Goal: Task Accomplishment & Management: Use online tool/utility

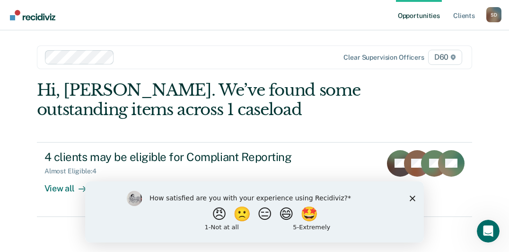
click at [415, 199] on icon "Close survey" at bounding box center [413, 198] width 6 height 6
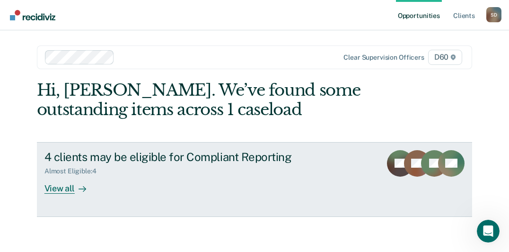
click at [155, 157] on div "4 clients may be eligible for Compliant Reporting" at bounding box center [208, 157] width 329 height 14
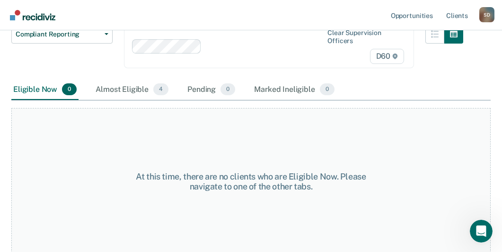
scroll to position [97, 0]
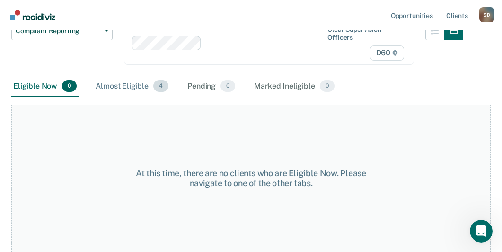
click at [130, 85] on div "Almost Eligible 4" at bounding box center [132, 86] width 77 height 21
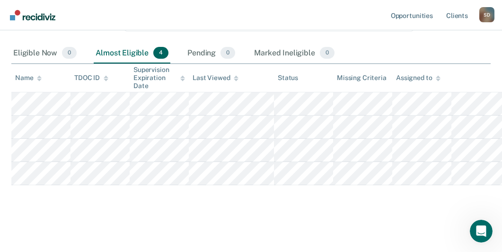
scroll to position [144, 0]
